Goal: Task Accomplishment & Management: Use online tool/utility

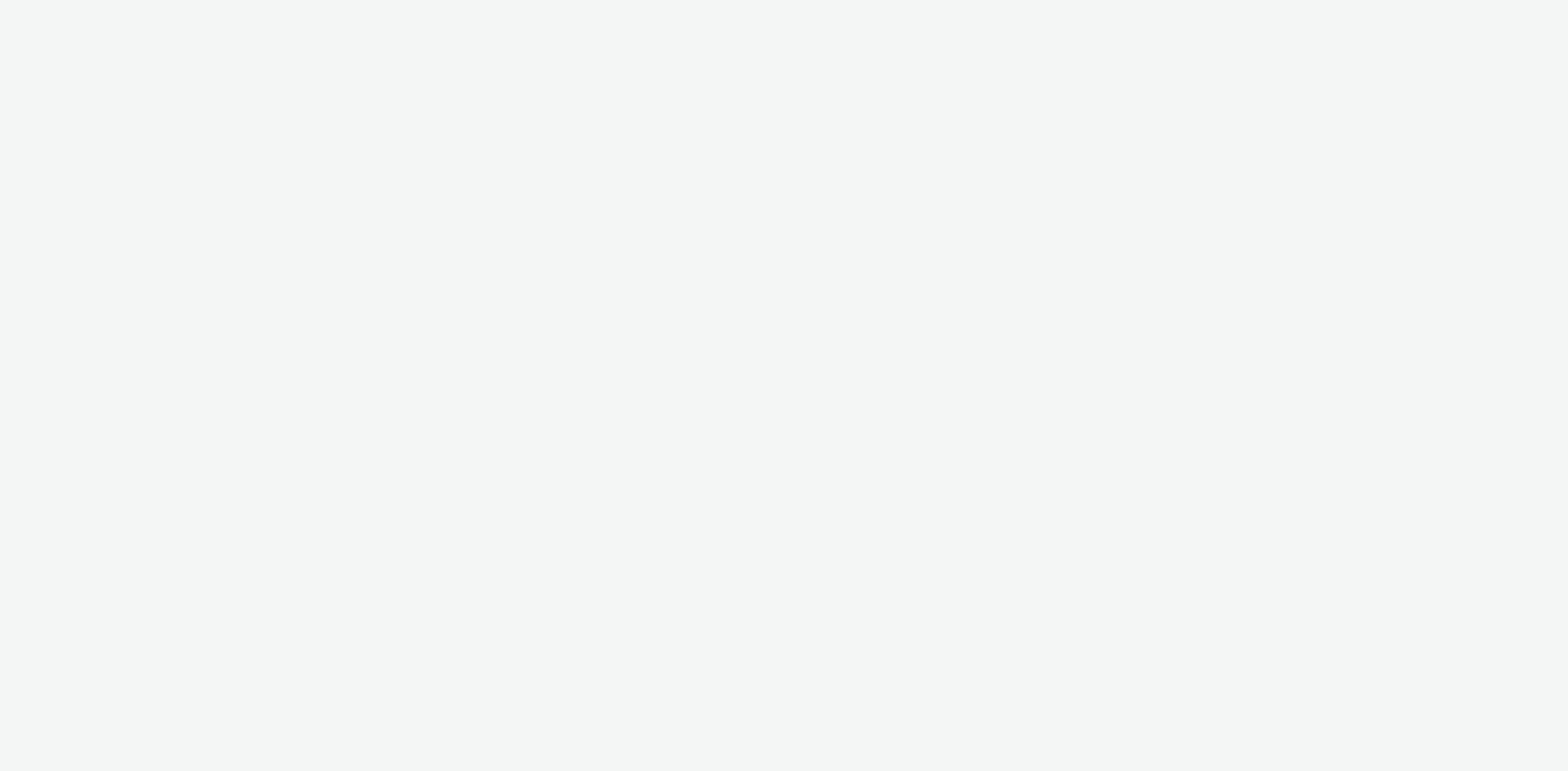
select select "38ed0f18-cbca-4106-be45-330e11e5f0af"
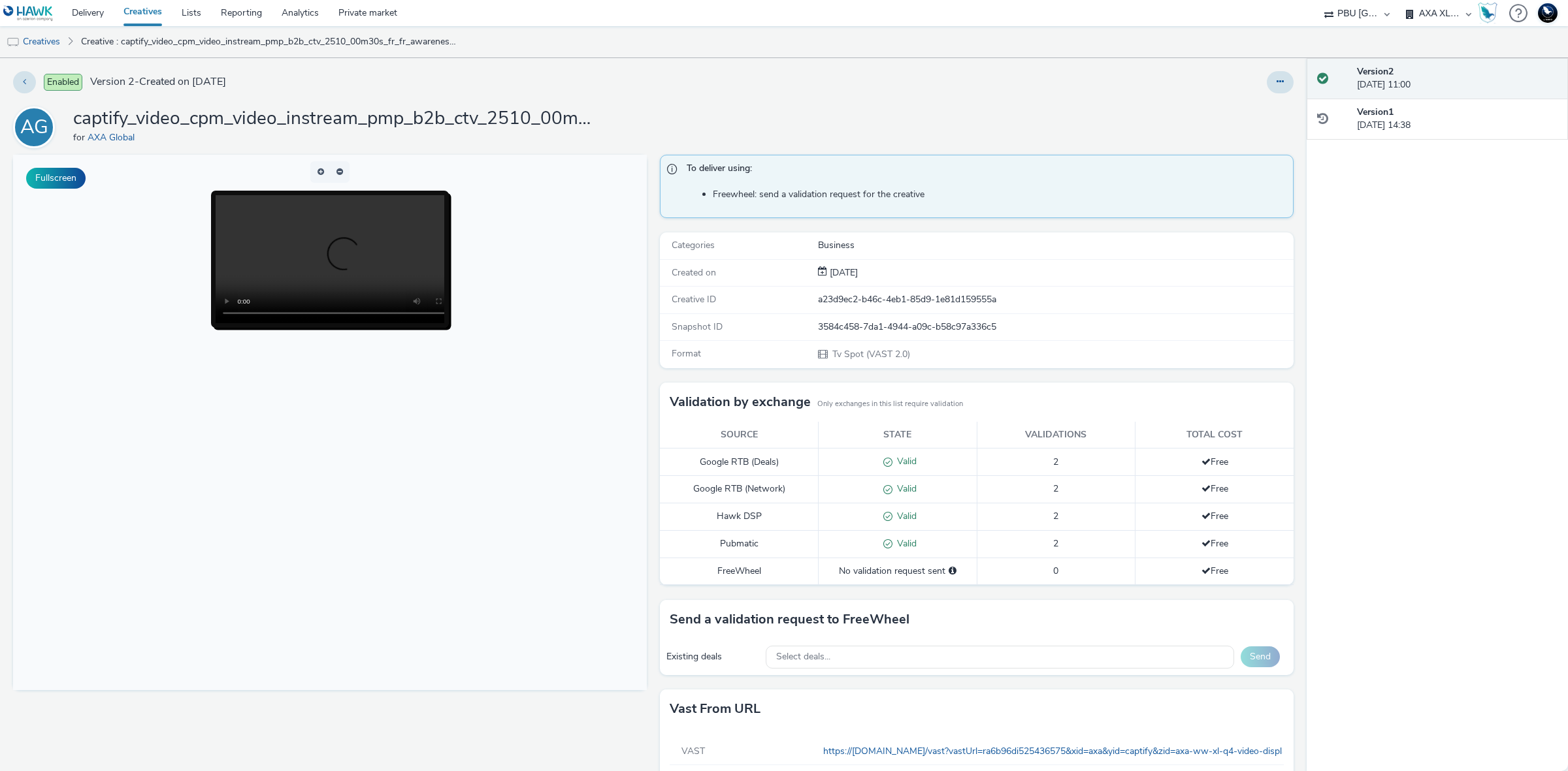
scroll to position [47, 0]
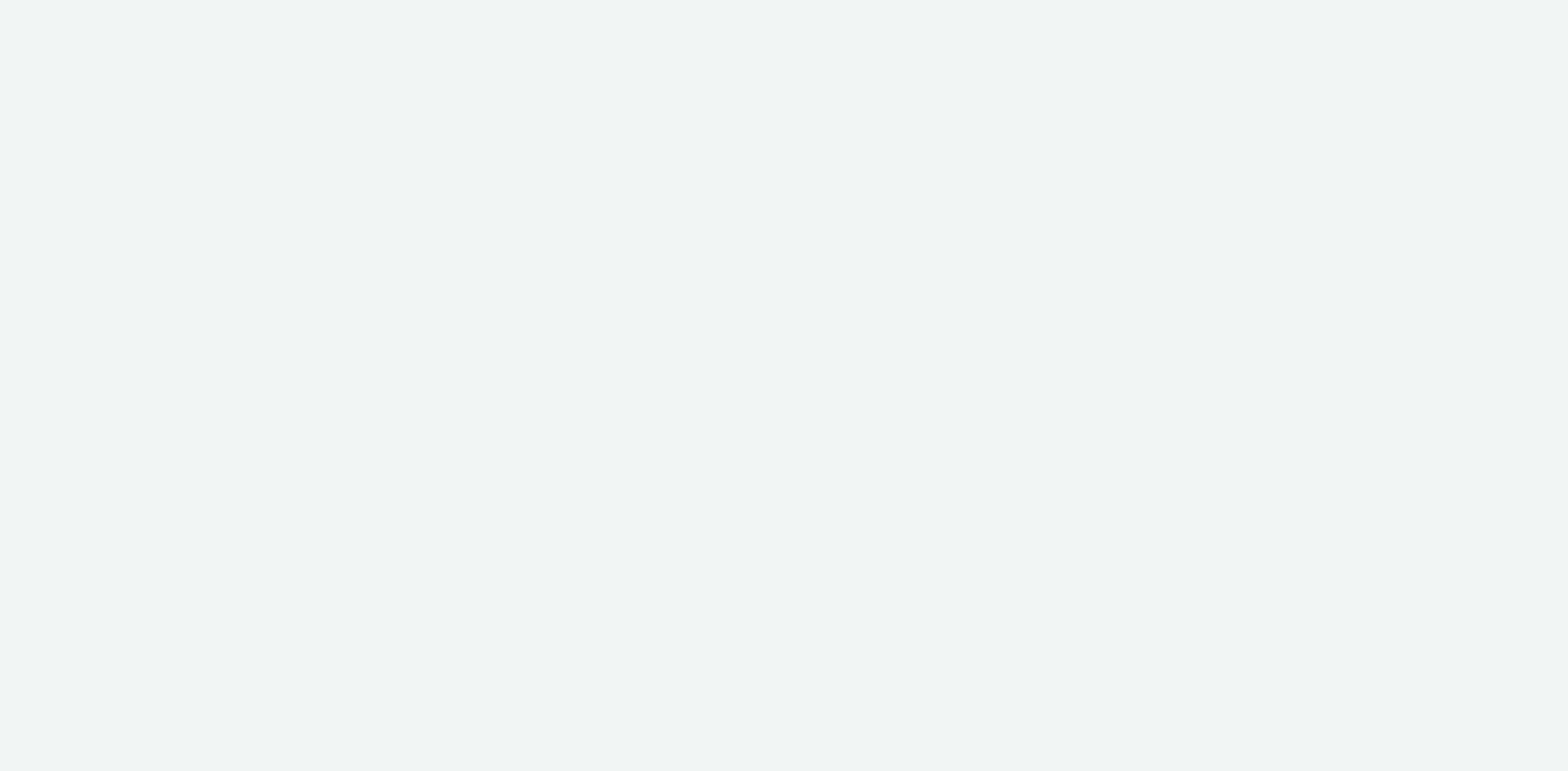
select select "38ed0f18-cbca-4106-be45-330e11e5f0af"
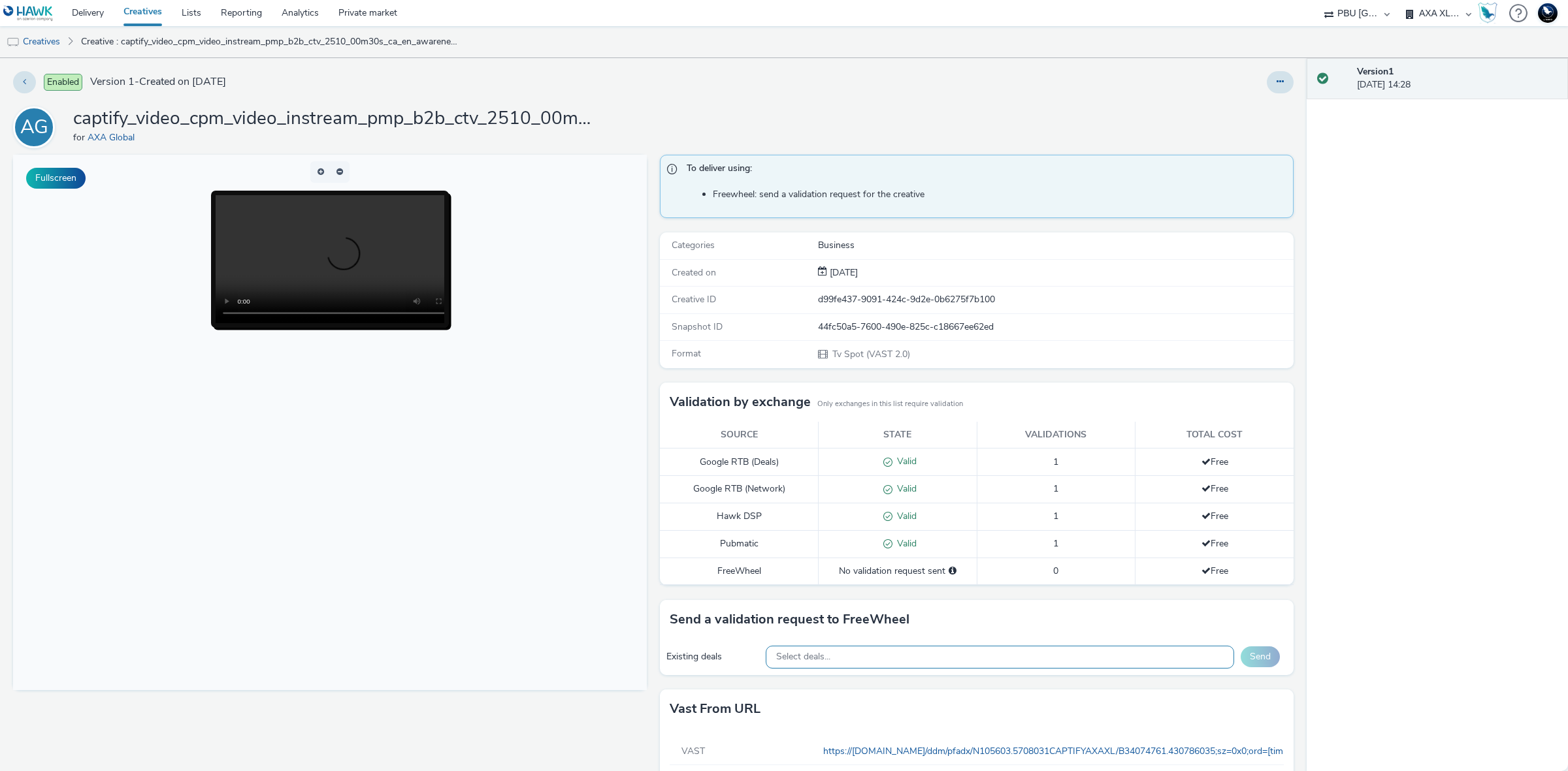
scroll to position [47, 0]
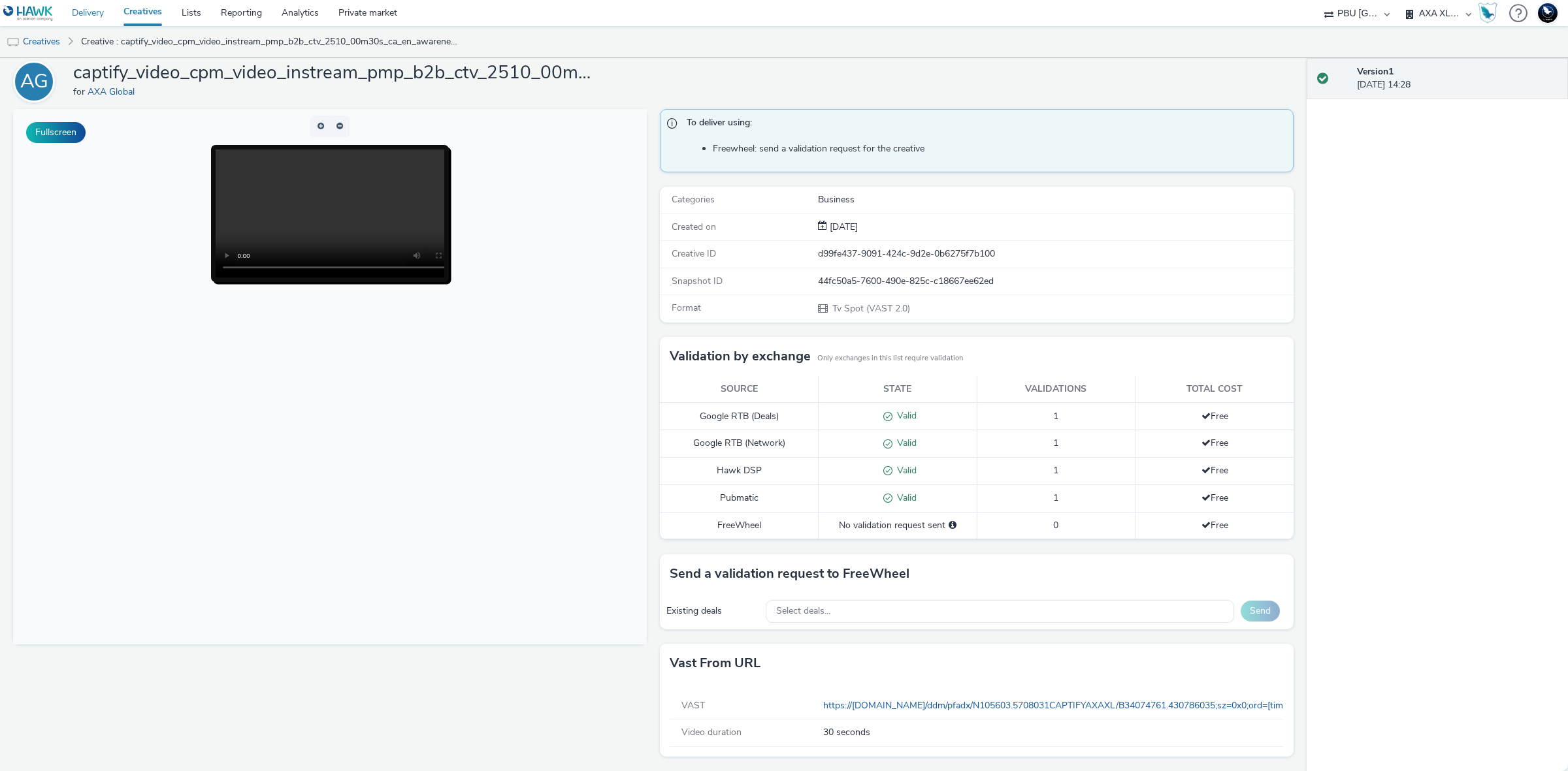
click at [95, 13] on link "Delivery" at bounding box center [88, 13] width 52 height 26
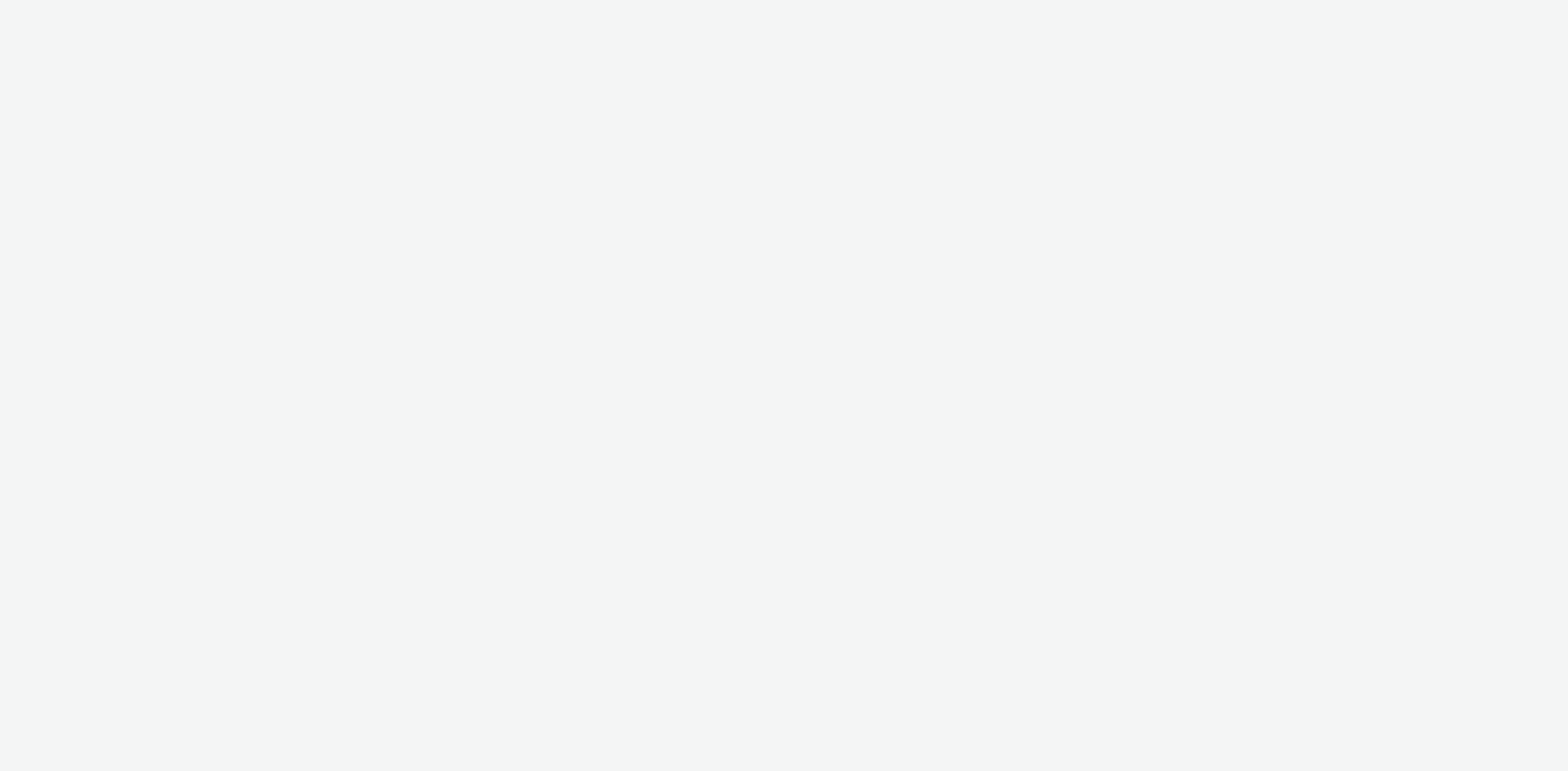
select select "38ed0f18-cbca-4106-be45-330e11e5f0af"
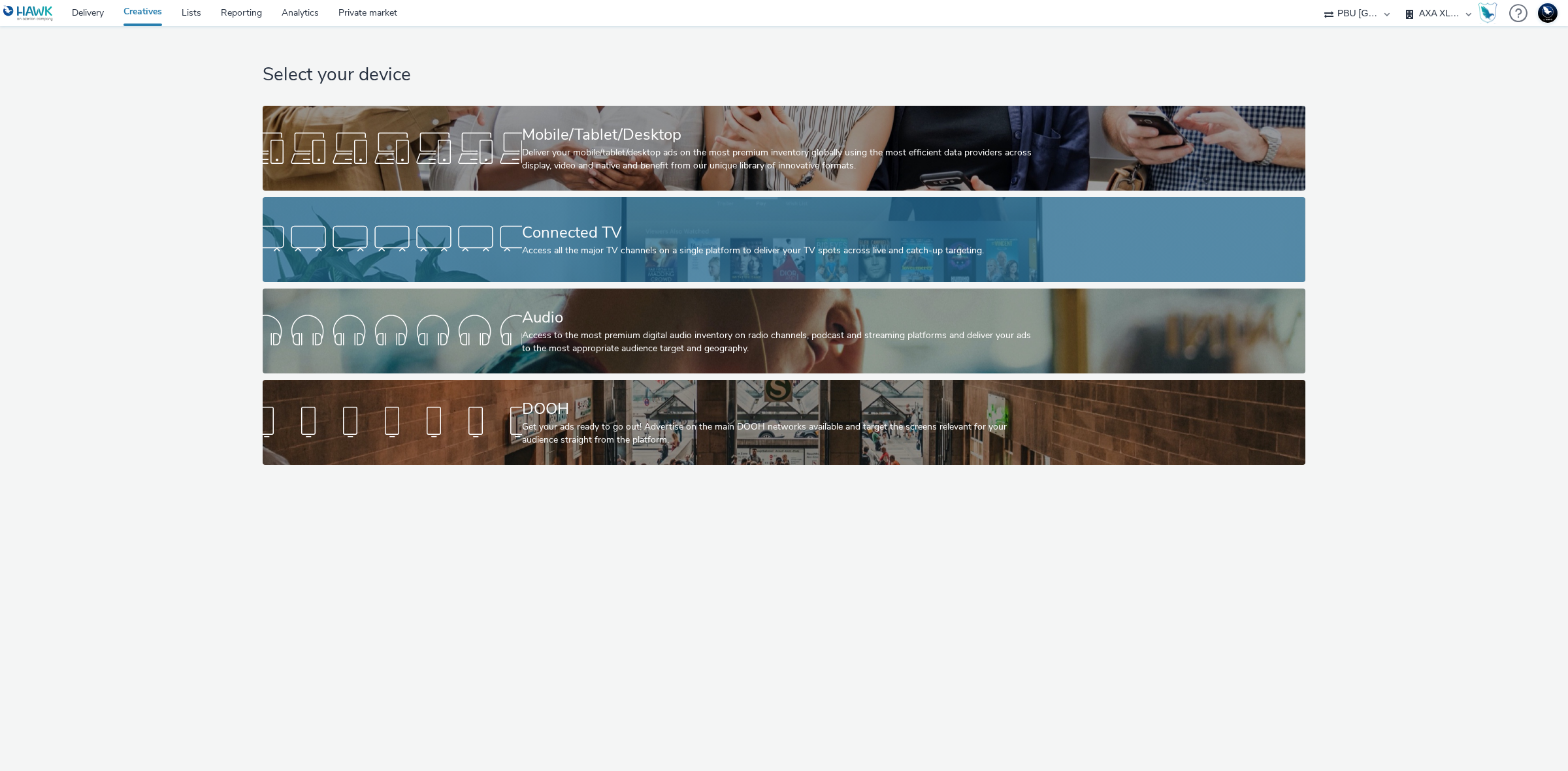
click at [533, 272] on div "Connected TV Access all the major TV channels on a single platform to deliver y…" at bounding box center [781, 240] width 519 height 85
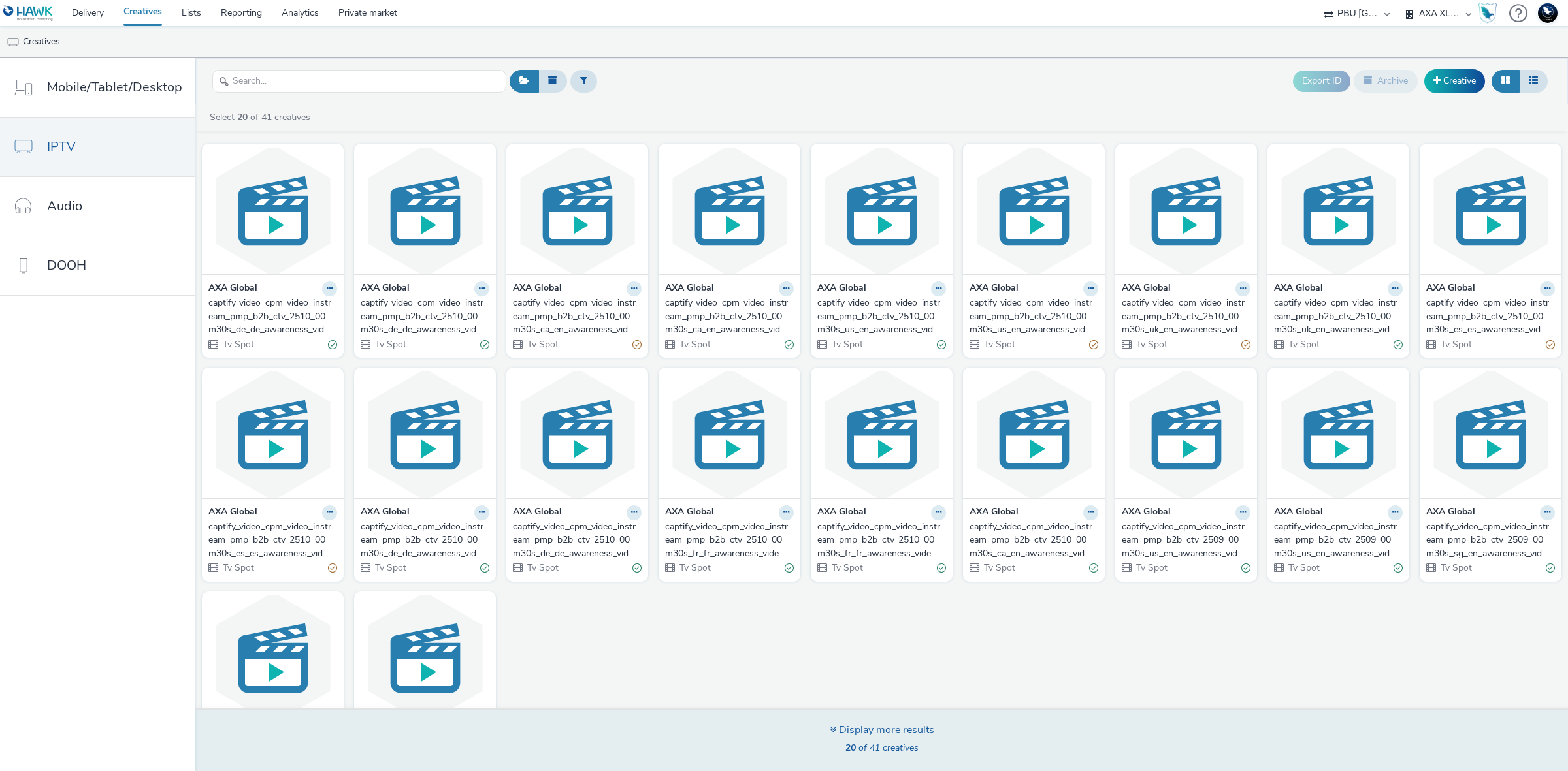
click at [867, 736] on div "Display more results" at bounding box center [882, 730] width 105 height 15
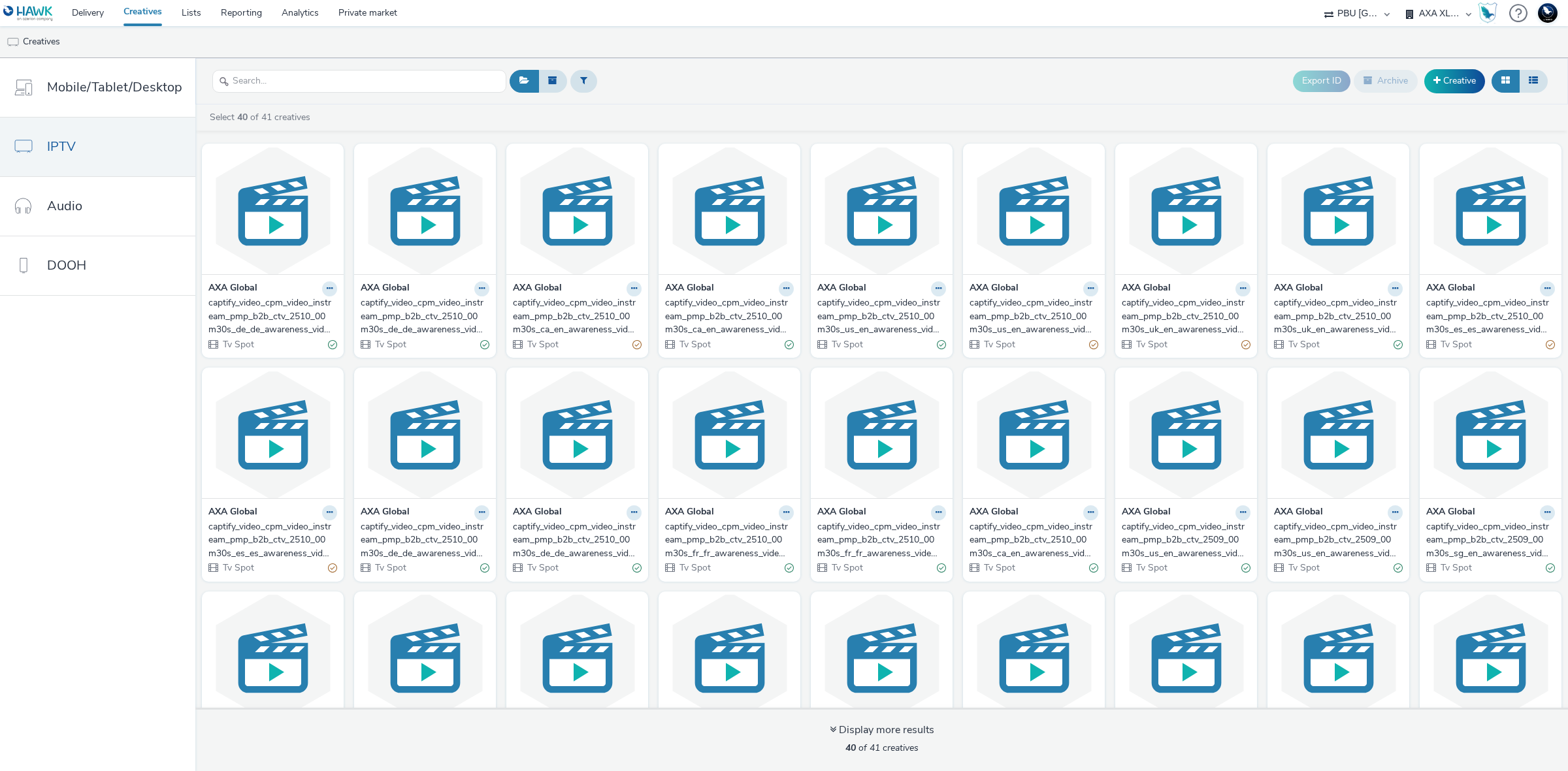
scroll to position [553, 0]
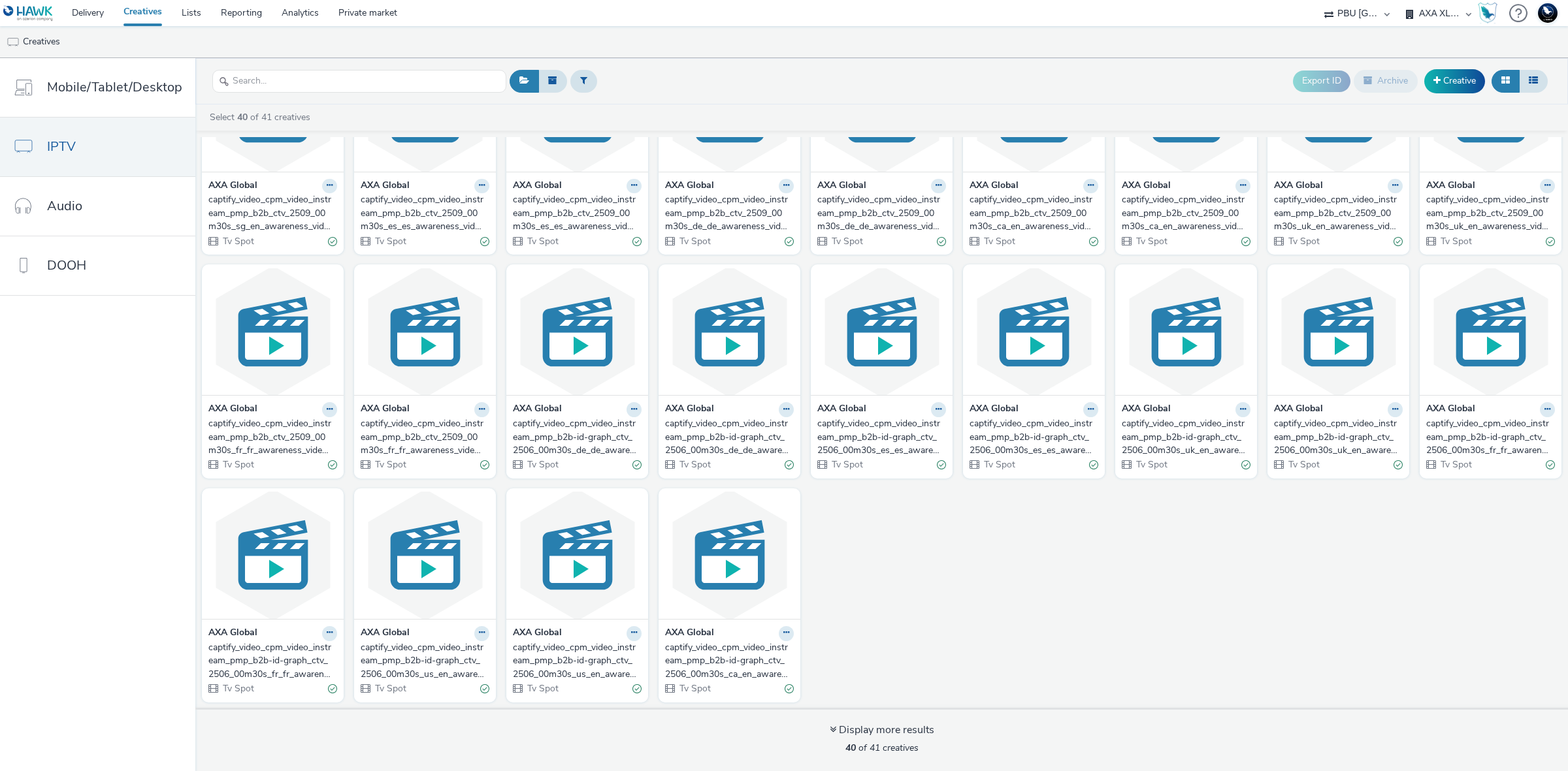
click at [1016, 437] on div "captify_video_cpm_video_instream_pmp_b2b-id-graph_ctv_2506_00m30s_es_es_awarene…" at bounding box center [1031, 437] width 123 height 40
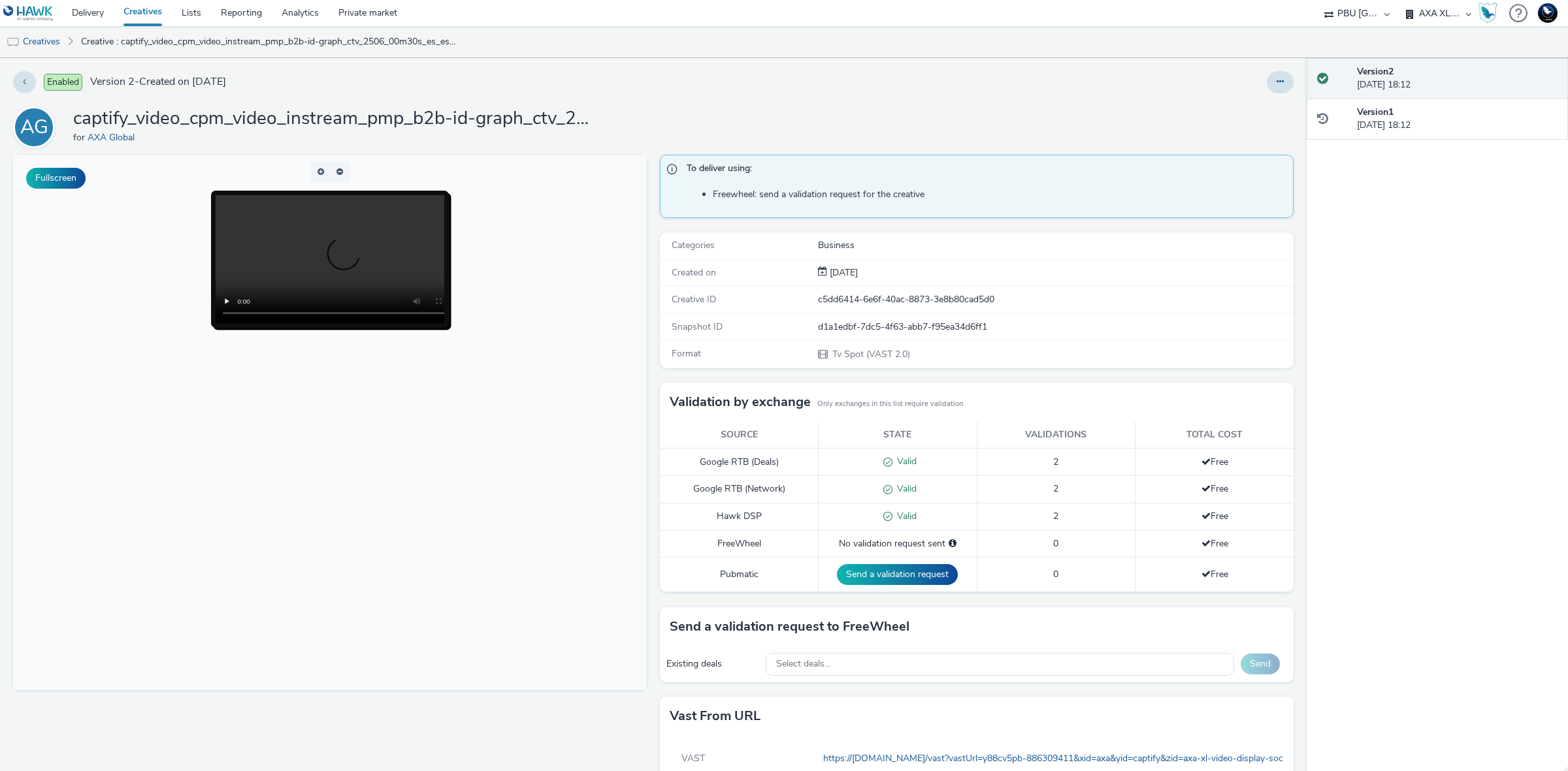
scroll to position [54, 0]
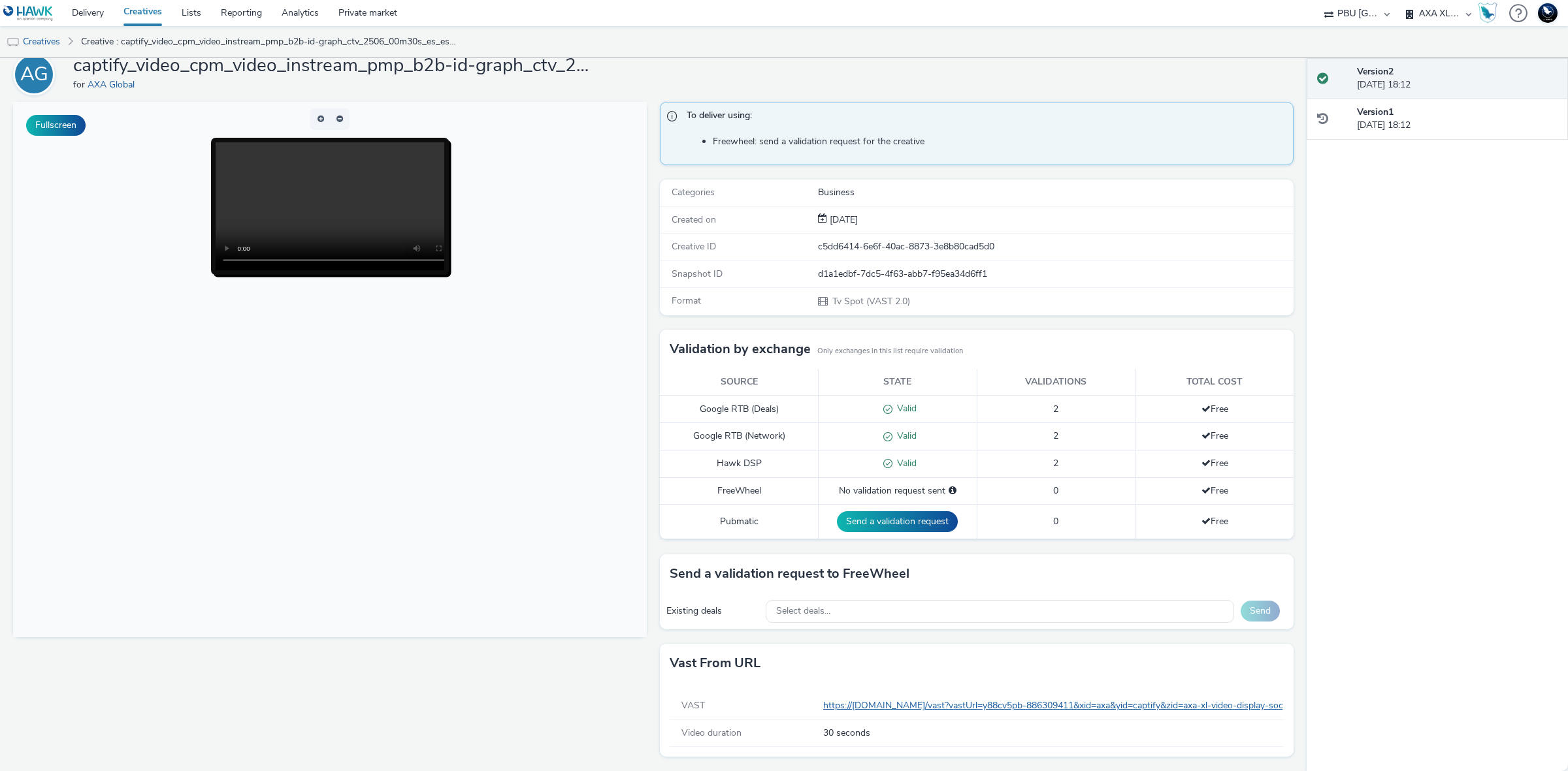
click at [94, 11] on link "Delivery" at bounding box center [88, 13] width 52 height 26
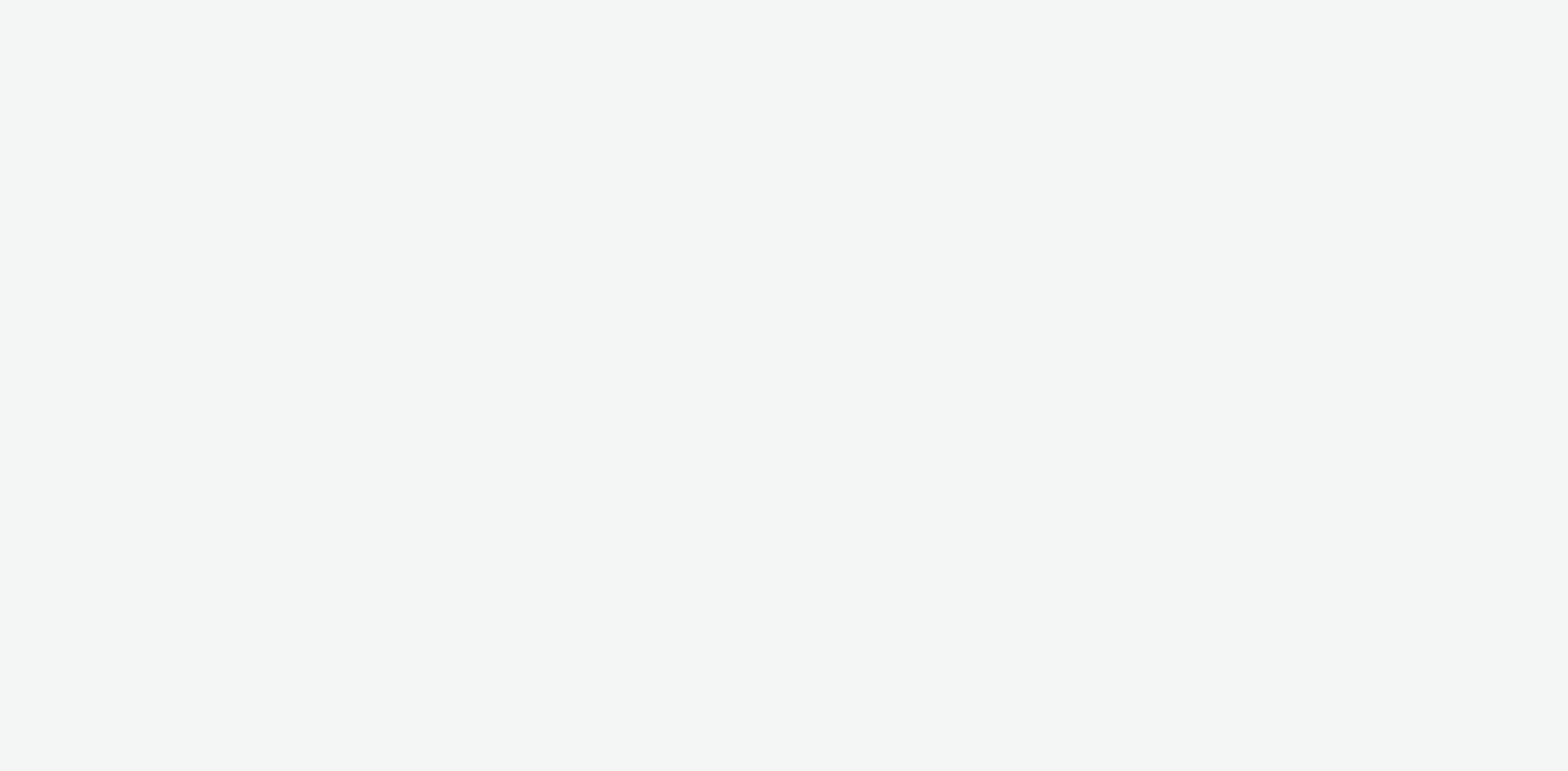
select select "38ed0f18-cbca-4106-be45-330e11e5f0af"
